Goal: Information Seeking & Learning: Learn about a topic

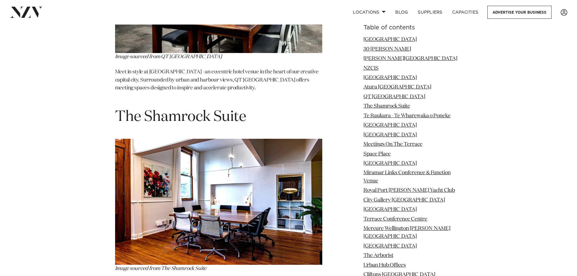
scroll to position [2331, 0]
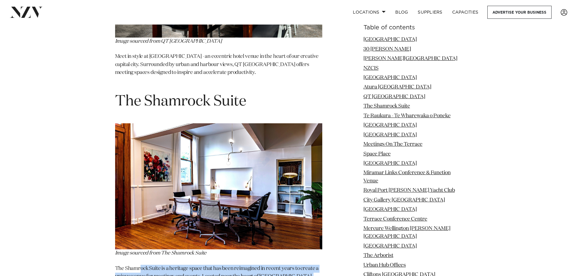
drag, startPoint x: 141, startPoint y: 227, endPoint x: 246, endPoint y: 250, distance: 107.3
drag, startPoint x: 203, startPoint y: 252, endPoint x: 107, endPoint y: 224, distance: 99.0
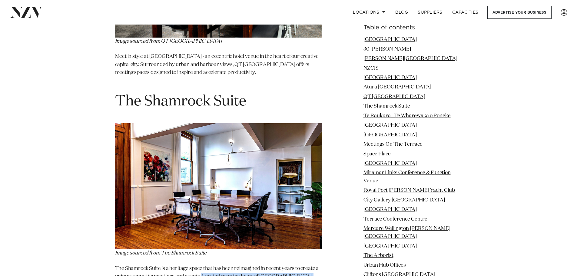
drag, startPoint x: 201, startPoint y: 231, endPoint x: 247, endPoint y: 260, distance: 54.9
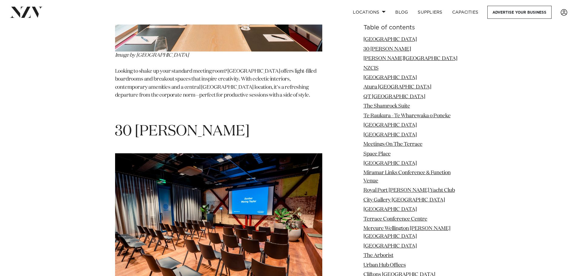
scroll to position [969, 0]
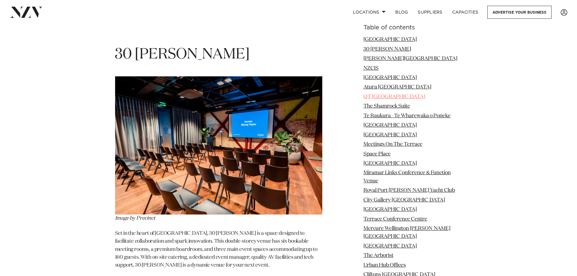
click at [377, 95] on link "QT [GEOGRAPHIC_DATA]" at bounding box center [394, 96] width 62 height 5
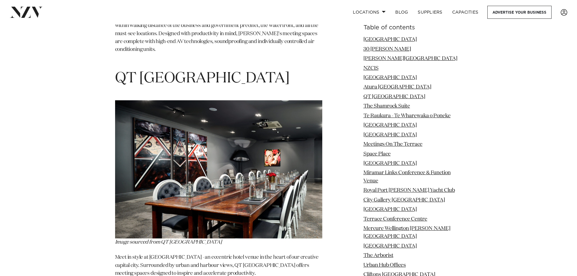
scroll to position [2132, 0]
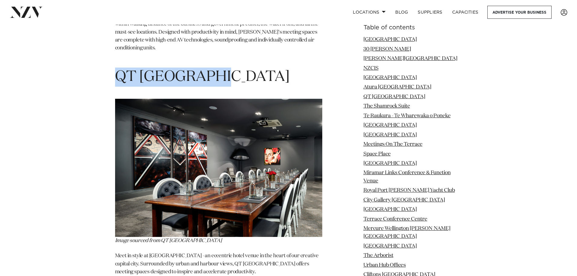
drag, startPoint x: 243, startPoint y: 36, endPoint x: 58, endPoint y: 35, distance: 184.9
copy h1 "QT [GEOGRAPHIC_DATA]"
